Goal: Information Seeking & Learning: Learn about a topic

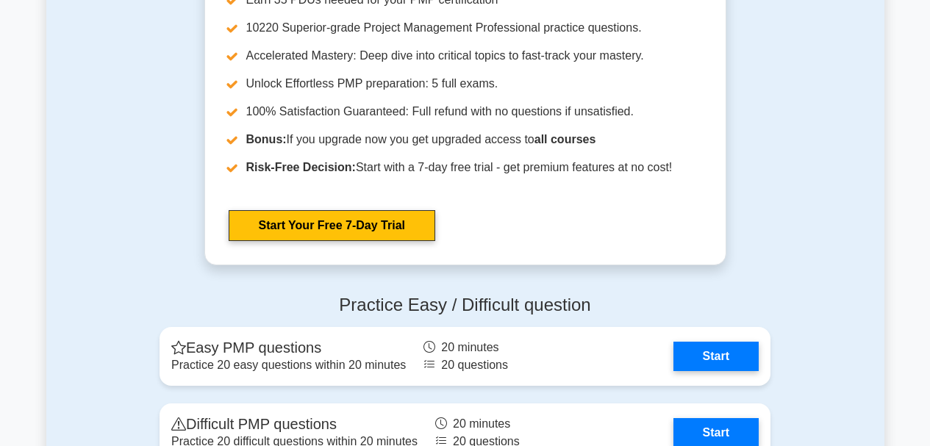
scroll to position [4116, 0]
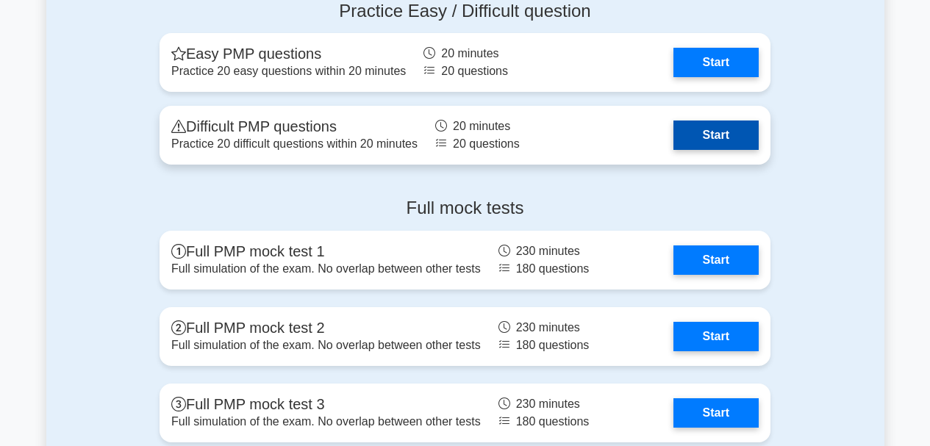
click at [728, 133] on link "Start" at bounding box center [715, 135] width 85 height 29
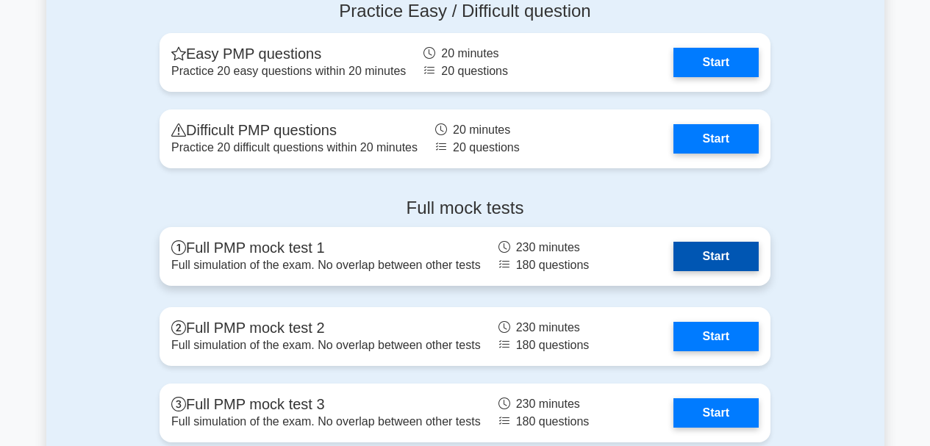
click at [699, 262] on link "Start" at bounding box center [715, 256] width 85 height 29
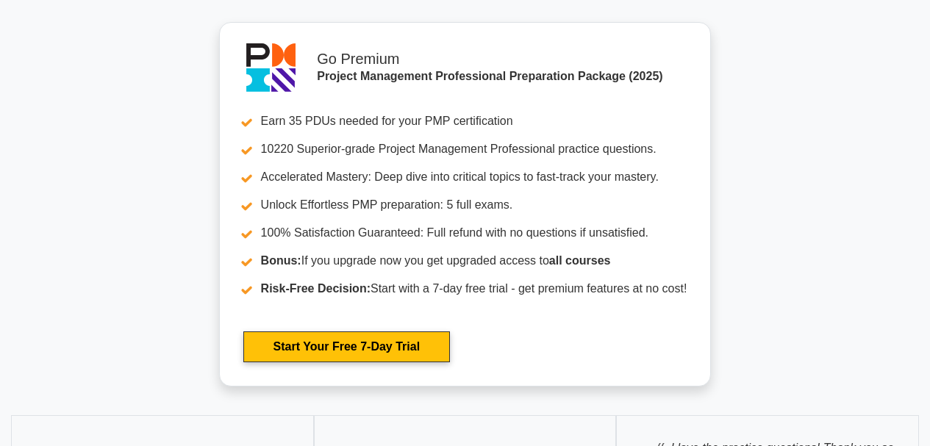
scroll to position [5072, 0]
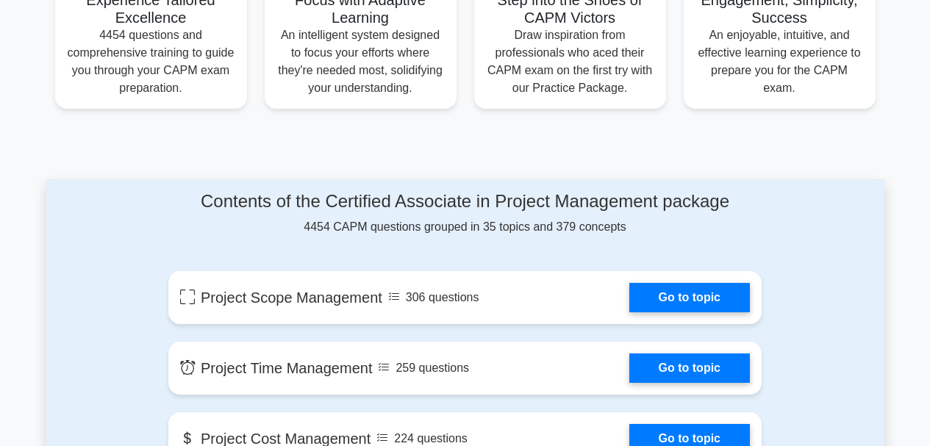
scroll to position [588, 0]
